Goal: Find specific page/section: Find specific page/section

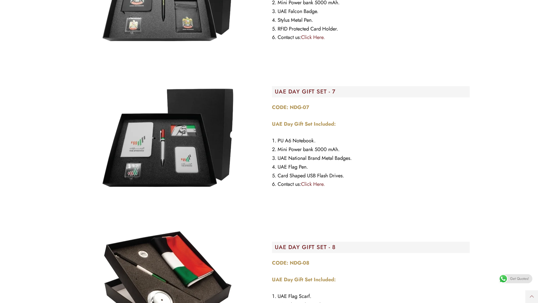
scroll to position [790, 0]
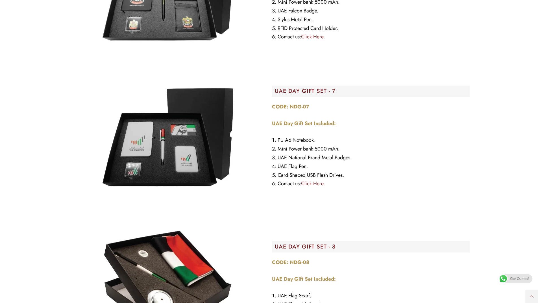
drag, startPoint x: 167, startPoint y: 135, endPoint x: 73, endPoint y: 125, distance: 94.0
click at [73, 125] on figure "Image Carousel" at bounding box center [168, 138] width 198 height 141
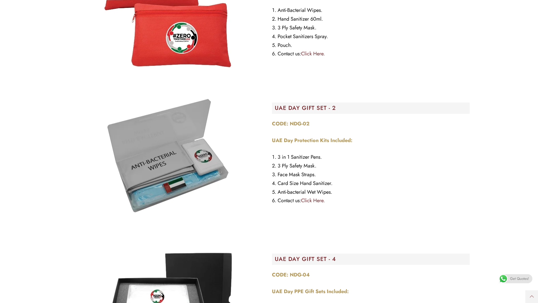
scroll to position [198, 0]
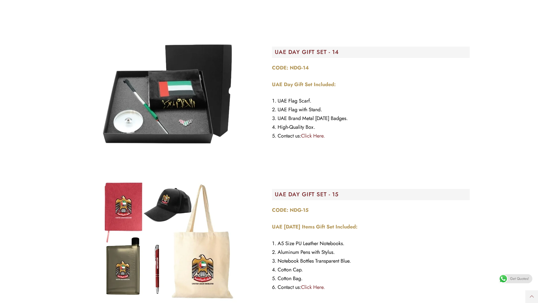
scroll to position [1360, 0]
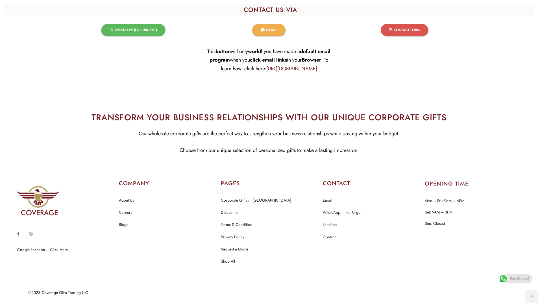
scroll to position [1795, 0]
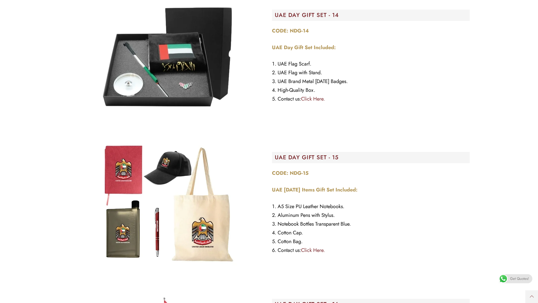
scroll to position [1445, 0]
